Goal: Task Accomplishment & Management: Manage account settings

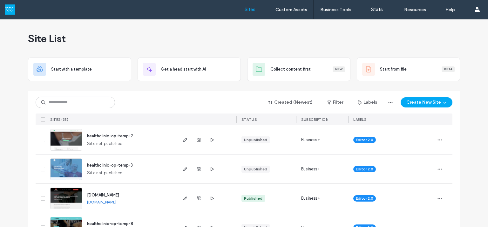
click at [209, 196] on icon "button" at bounding box center [211, 198] width 5 height 5
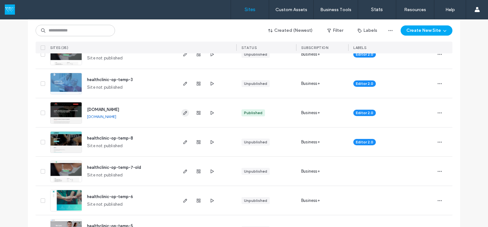
click at [183, 112] on use "button" at bounding box center [185, 113] width 4 height 4
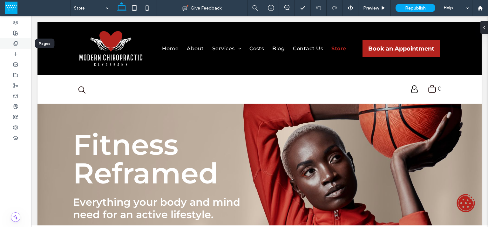
click at [18, 46] on div at bounding box center [15, 43] width 31 height 10
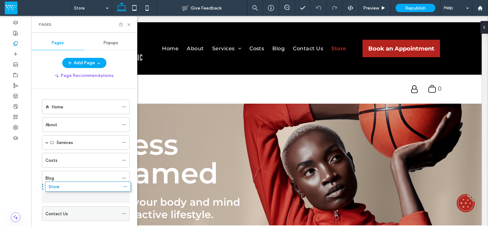
drag, startPoint x: 75, startPoint y: 214, endPoint x: 78, endPoint y: 190, distance: 24.0
click at [78, 190] on div "Home About Services Chiropractic Care Hydrogen Therapy Costs Blog Contact Us St…" at bounding box center [88, 156] width 98 height 135
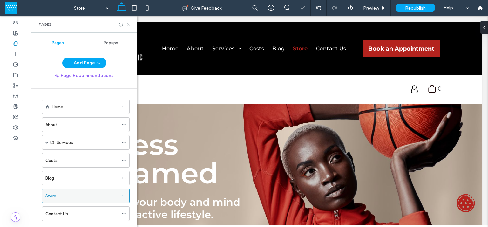
click at [122, 195] on use at bounding box center [123, 195] width 3 height 1
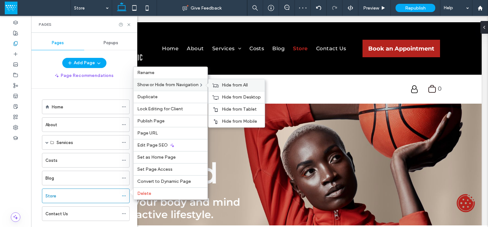
click at [238, 88] on span "Hide from All" at bounding box center [235, 84] width 26 height 5
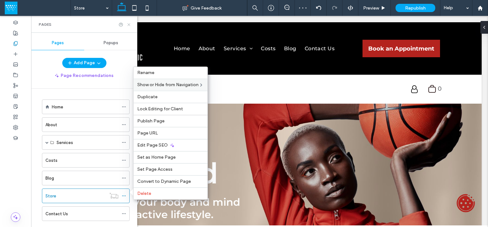
click at [129, 24] on icon at bounding box center [128, 24] width 5 height 5
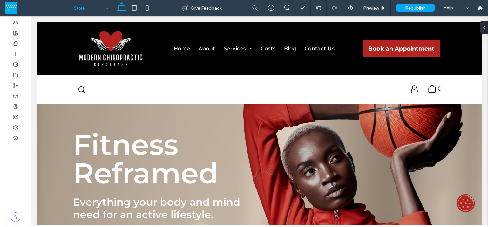
click at [95, 9] on input at bounding box center [89, 8] width 31 height 16
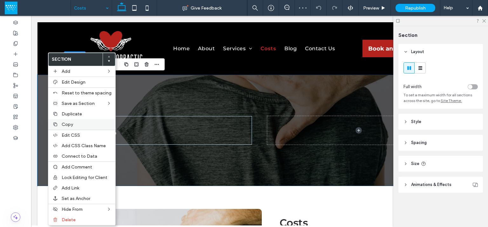
click at [70, 124] on span "Copy" at bounding box center [67, 124] width 11 height 5
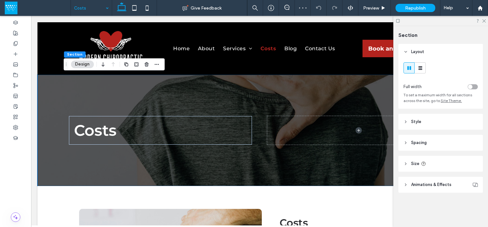
click at [110, 7] on div "Costs" at bounding box center [91, 8] width 41 height 16
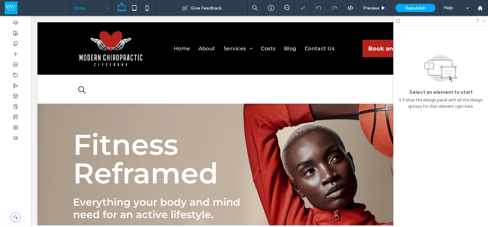
click at [483, 20] on use at bounding box center [483, 20] width 3 height 3
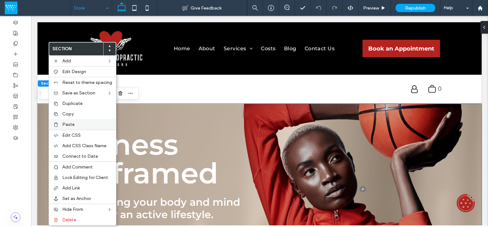
click at [72, 124] on span "Paste" at bounding box center [68, 124] width 12 height 5
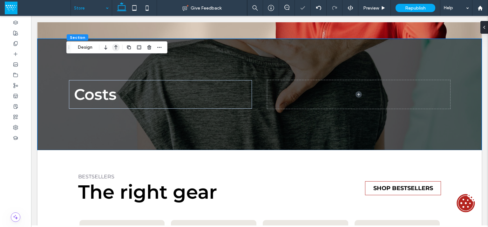
click at [115, 45] on icon "button" at bounding box center [116, 47] width 8 height 11
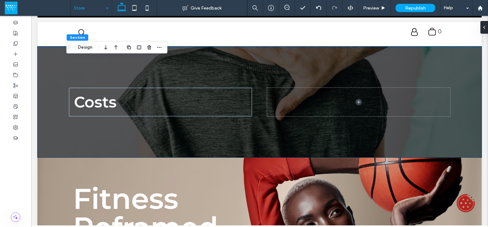
scroll to position [249, 0]
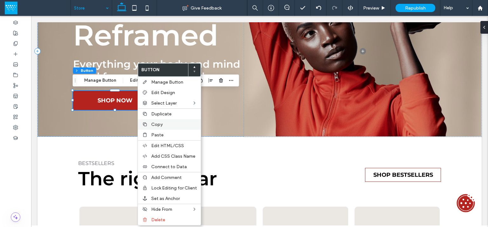
click at [161, 122] on span "Copy" at bounding box center [156, 124] width 11 height 5
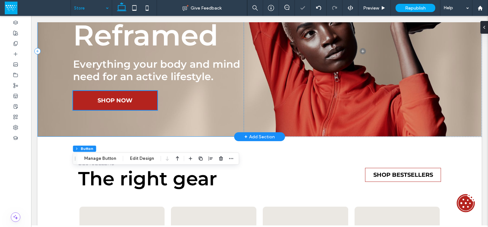
scroll to position [81, 0]
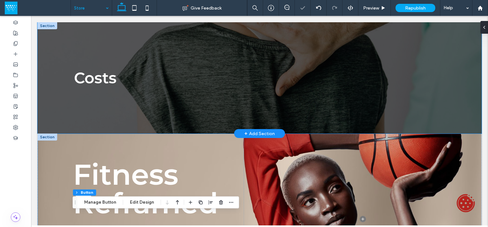
click at [101, 94] on div "Costs" at bounding box center [259, 77] width 381 height 111
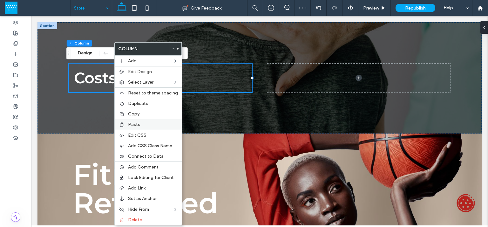
click at [134, 125] on span "Paste" at bounding box center [134, 124] width 12 height 5
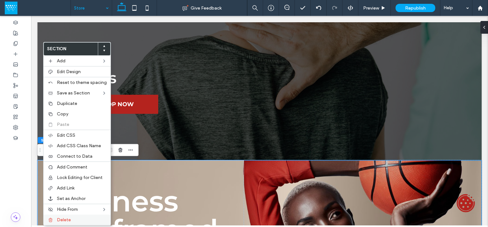
click at [63, 217] on span "Delete" at bounding box center [64, 219] width 14 height 5
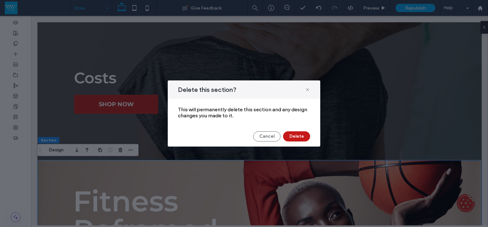
click at [286, 135] on button "Delete" at bounding box center [296, 136] width 27 height 10
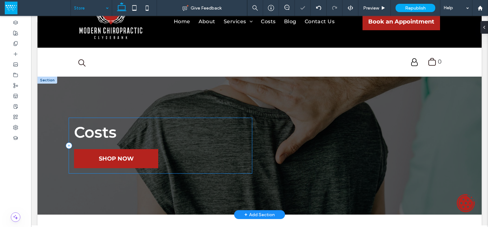
scroll to position [0, 0]
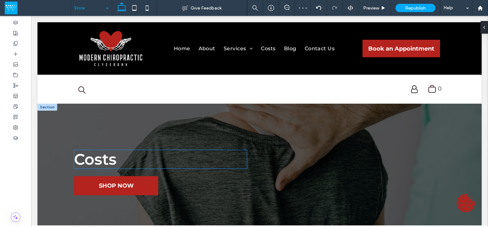
click at [129, 165] on h1 "Costs" at bounding box center [160, 159] width 173 height 18
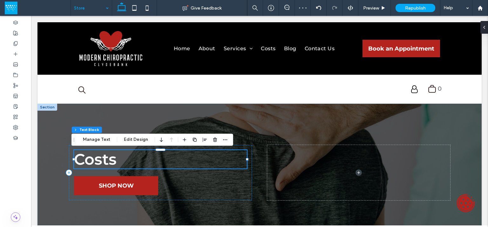
click at [129, 165] on div "Costs" at bounding box center [160, 159] width 173 height 18
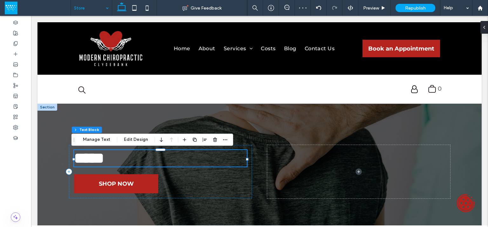
click at [104, 163] on span "*****" at bounding box center [89, 157] width 30 height 15
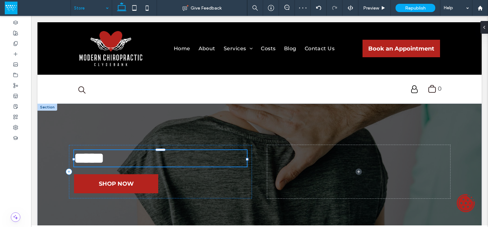
type input "**********"
type input "**"
click at [104, 163] on span "*****" at bounding box center [89, 157] width 30 height 15
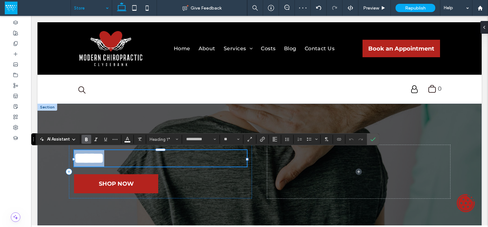
click at [84, 162] on span "*****" at bounding box center [89, 157] width 30 height 15
drag, startPoint x: 84, startPoint y: 162, endPoint x: 126, endPoint y: 161, distance: 42.6
click at [126, 161] on h1 "*****" at bounding box center [160, 158] width 173 height 17
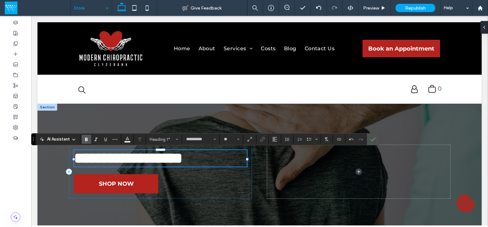
click at [84, 161] on span "**********" at bounding box center [128, 157] width 109 height 15
click at [370, 141] on icon "Confirm" at bounding box center [372, 138] width 5 height 5
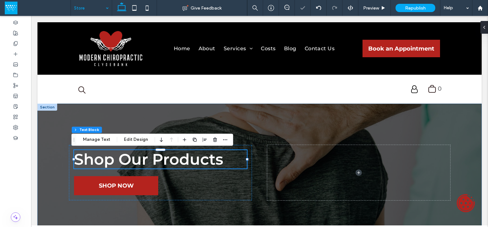
click at [379, 120] on div "Shop Our Products SHOP NOW" at bounding box center [259, 172] width 381 height 138
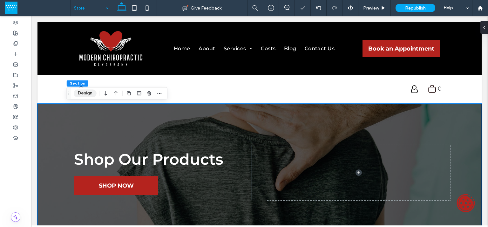
drag, startPoint x: 90, startPoint y: 94, endPoint x: 258, endPoint y: 102, distance: 168.4
click at [90, 94] on button "Design" at bounding box center [85, 93] width 23 height 8
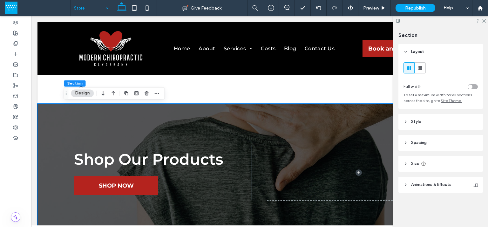
click at [438, 184] on span "Animations & Effects" at bounding box center [431, 184] width 40 height 6
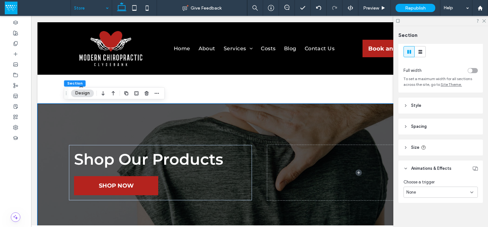
click at [432, 124] on header "Spacing" at bounding box center [440, 126] width 84 height 16
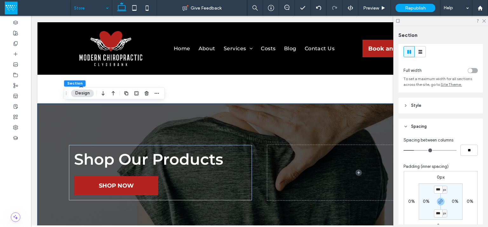
click at [430, 102] on header "Style" at bounding box center [440, 105] width 84 height 16
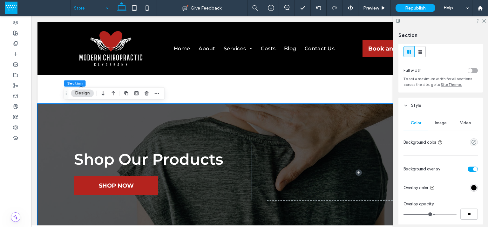
click at [435, 127] on div "Image" at bounding box center [440, 123] width 25 height 14
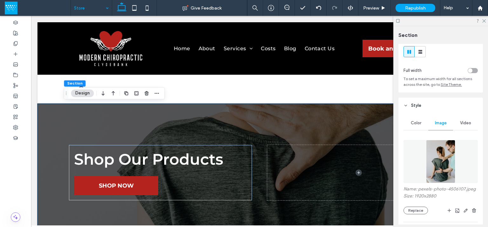
drag, startPoint x: 439, startPoint y: 156, endPoint x: 416, endPoint y: 145, distance: 25.0
click at [439, 156] on img at bounding box center [440, 161] width 29 height 43
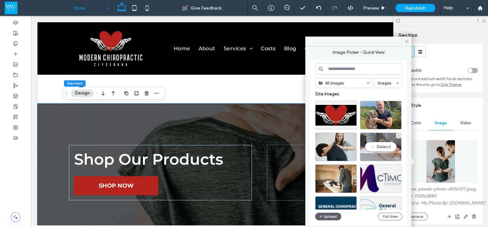
click at [383, 143] on div "Select" at bounding box center [381, 146] width 42 height 29
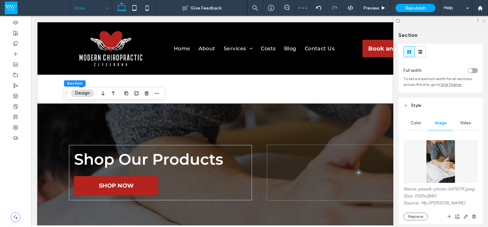
click at [484, 20] on icon at bounding box center [483, 20] width 4 height 4
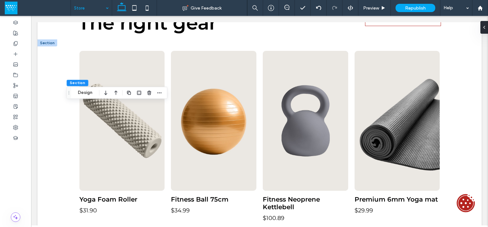
scroll to position [335, 0]
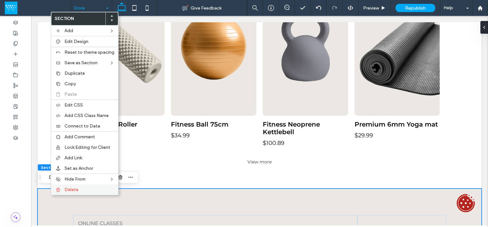
click at [65, 190] on span "Delete" at bounding box center [71, 189] width 14 height 5
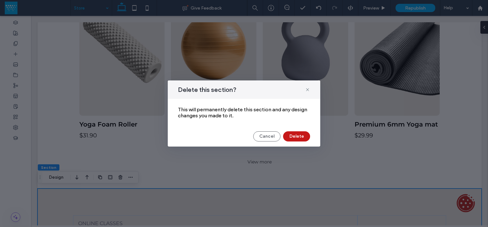
click at [292, 135] on button "Delete" at bounding box center [296, 136] width 27 height 10
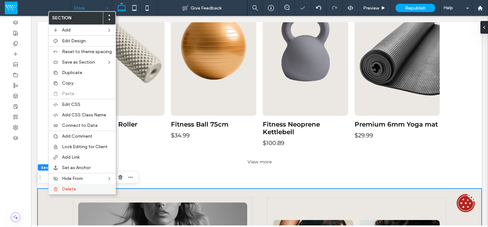
click at [83, 186] on label "Delete" at bounding box center [87, 188] width 50 height 5
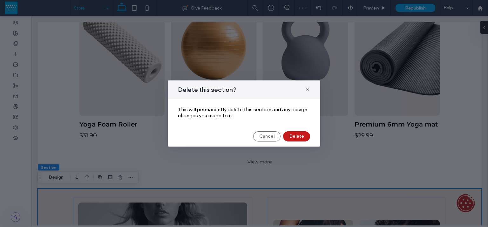
click at [290, 136] on button "Delete" at bounding box center [296, 136] width 27 height 10
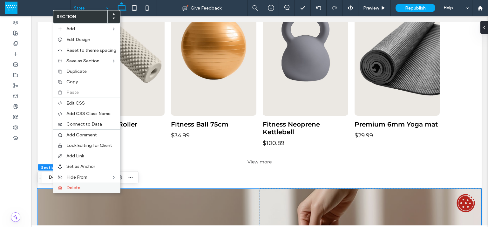
click at [97, 186] on label "Delete" at bounding box center [91, 187] width 50 height 5
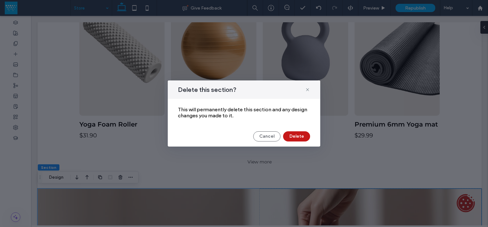
drag, startPoint x: 296, startPoint y: 133, endPoint x: 216, endPoint y: 156, distance: 83.2
click at [296, 133] on button "Delete" at bounding box center [296, 136] width 27 height 10
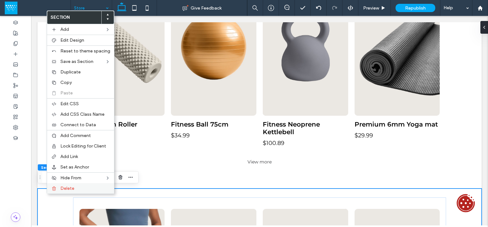
click at [87, 186] on label "Delete" at bounding box center [85, 187] width 50 height 5
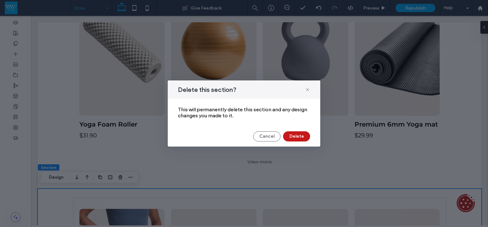
click at [304, 136] on button "Delete" at bounding box center [296, 136] width 27 height 10
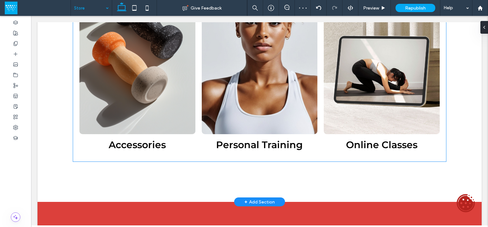
scroll to position [670, 0]
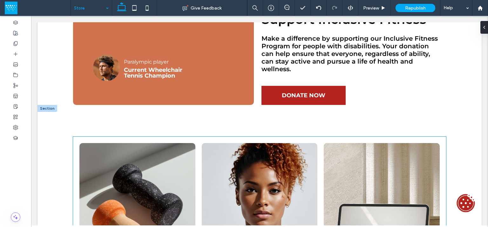
click at [108, 164] on link at bounding box center [137, 222] width 116 height 159
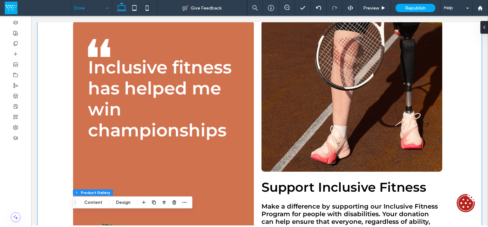
scroll to position [335, 0]
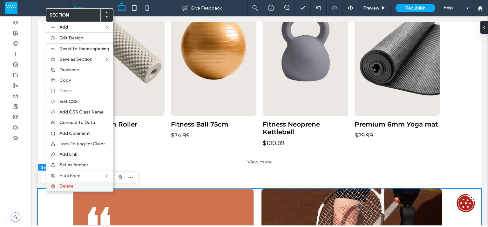
click at [77, 186] on label "Delete" at bounding box center [84, 185] width 50 height 5
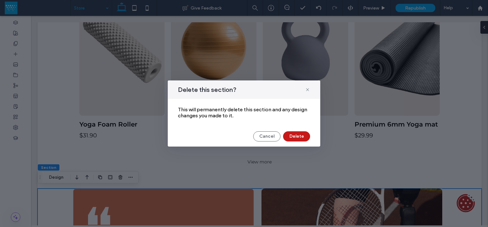
click at [293, 136] on button "Delete" at bounding box center [296, 136] width 27 height 10
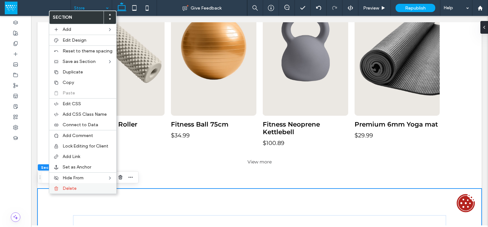
click at [96, 184] on div "Delete" at bounding box center [82, 188] width 67 height 10
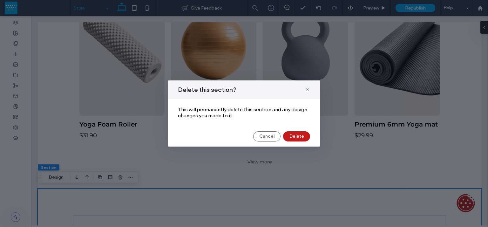
click at [307, 138] on button "Delete" at bounding box center [296, 136] width 27 height 10
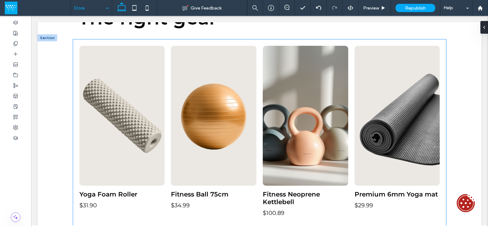
scroll to position [98, 0]
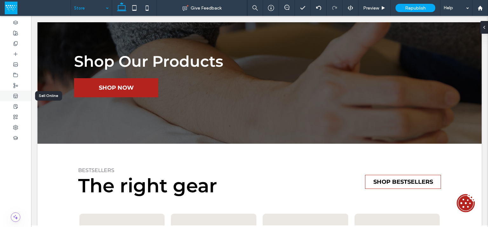
click at [18, 96] on div at bounding box center [15, 95] width 31 height 10
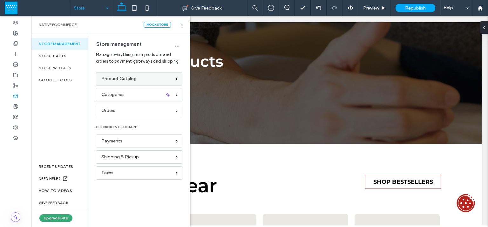
click at [135, 76] on div "Product Catalog" at bounding box center [136, 78] width 70 height 7
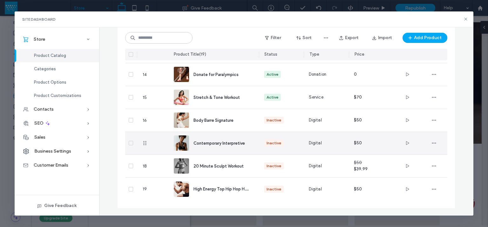
scroll to position [0, 0]
